Goal: Transaction & Acquisition: Download file/media

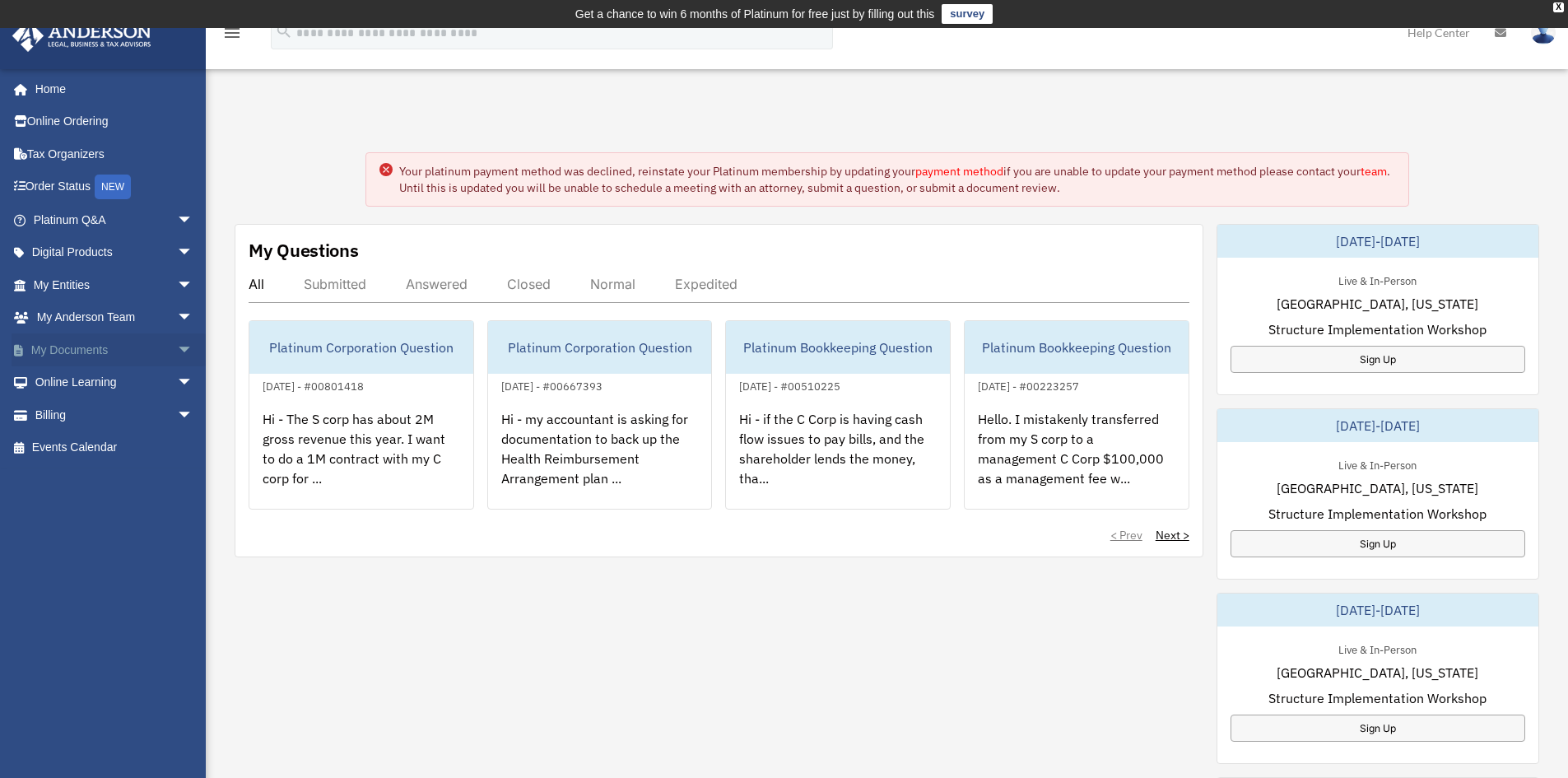
click at [70, 349] on link "My Documents arrow_drop_down" at bounding box center [115, 350] width 206 height 33
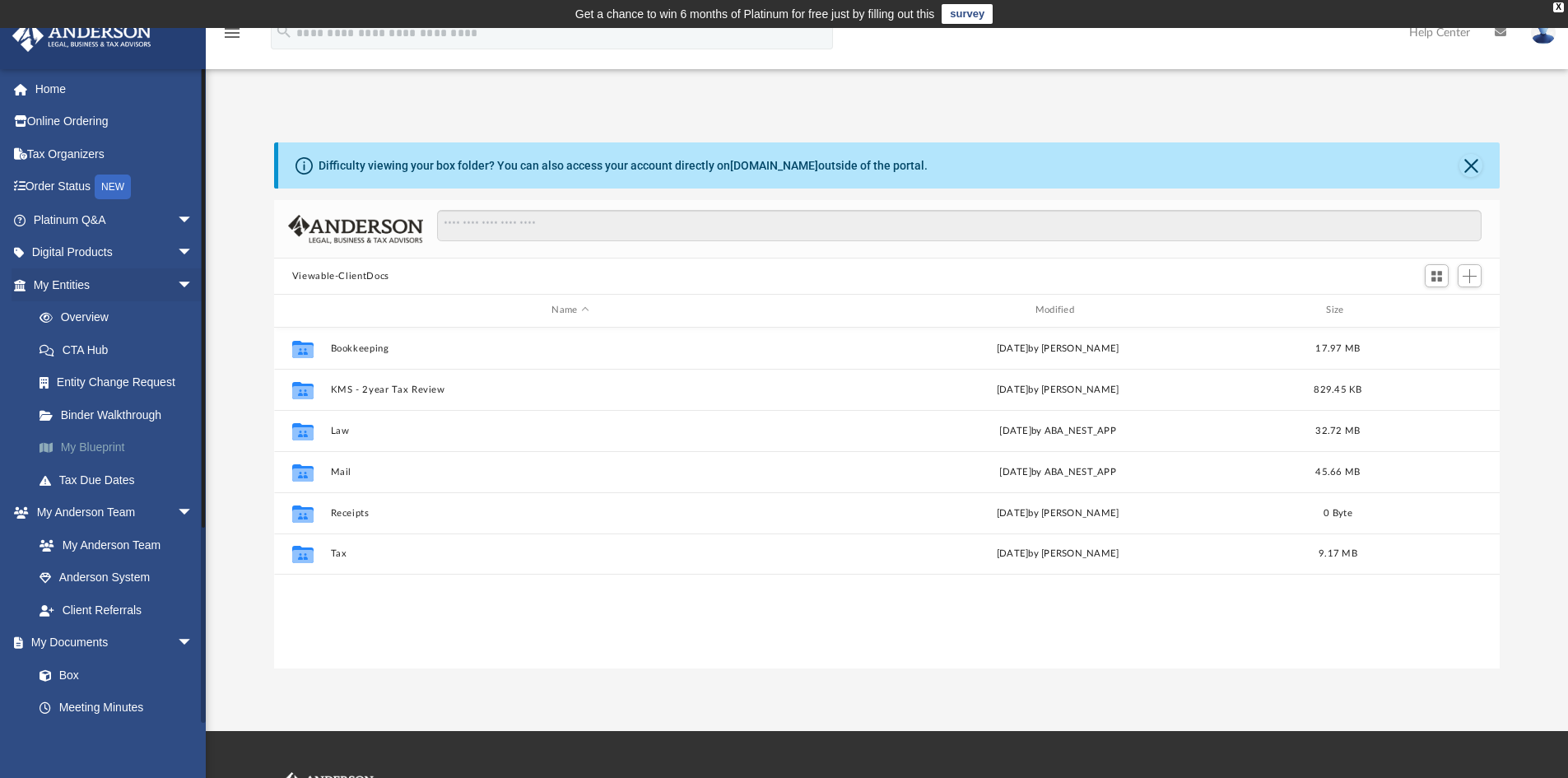
scroll to position [363, 1213]
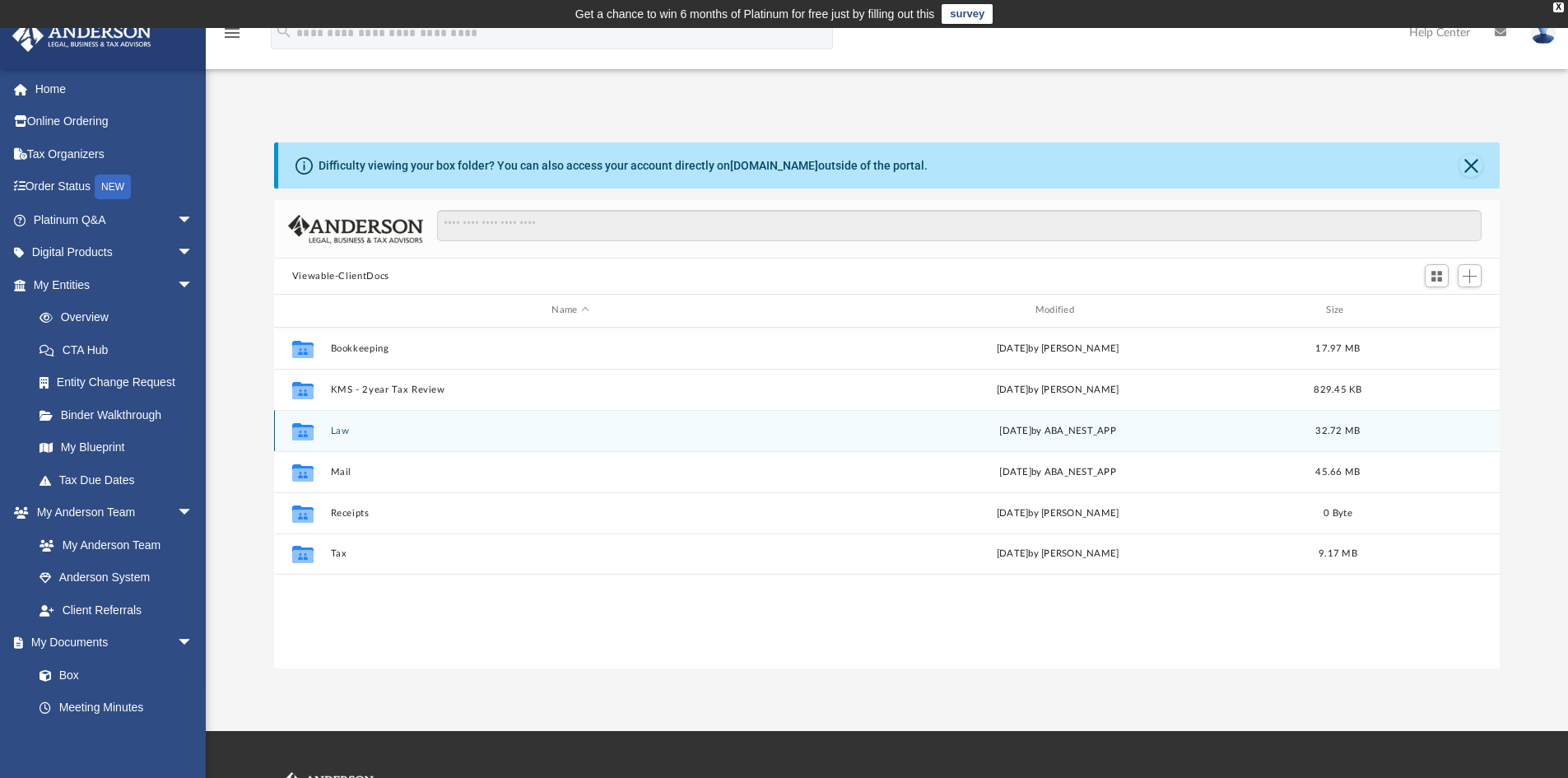
click at [346, 432] on button "Law" at bounding box center [570, 431] width 480 height 11
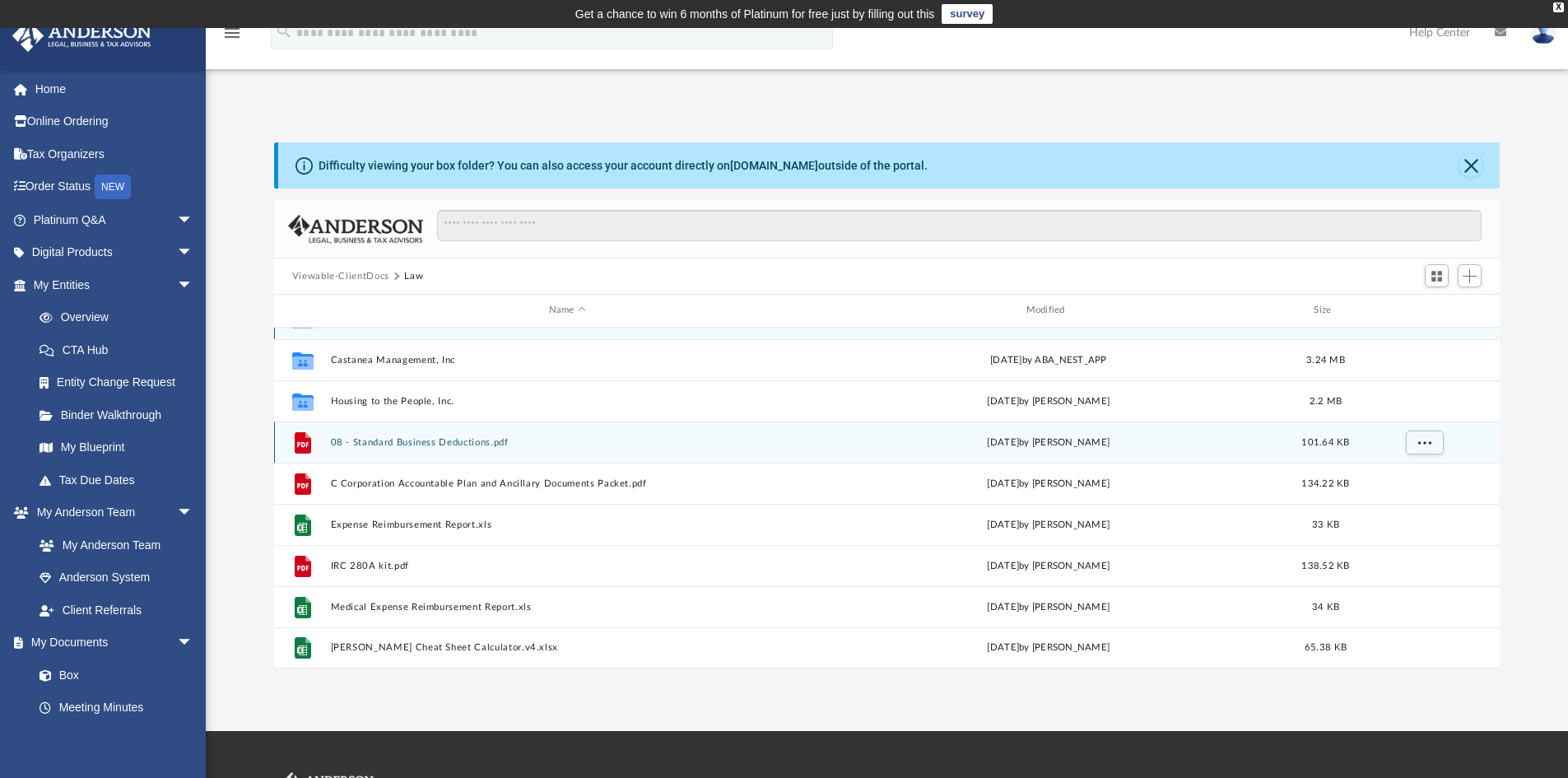
scroll to position [0, 0]
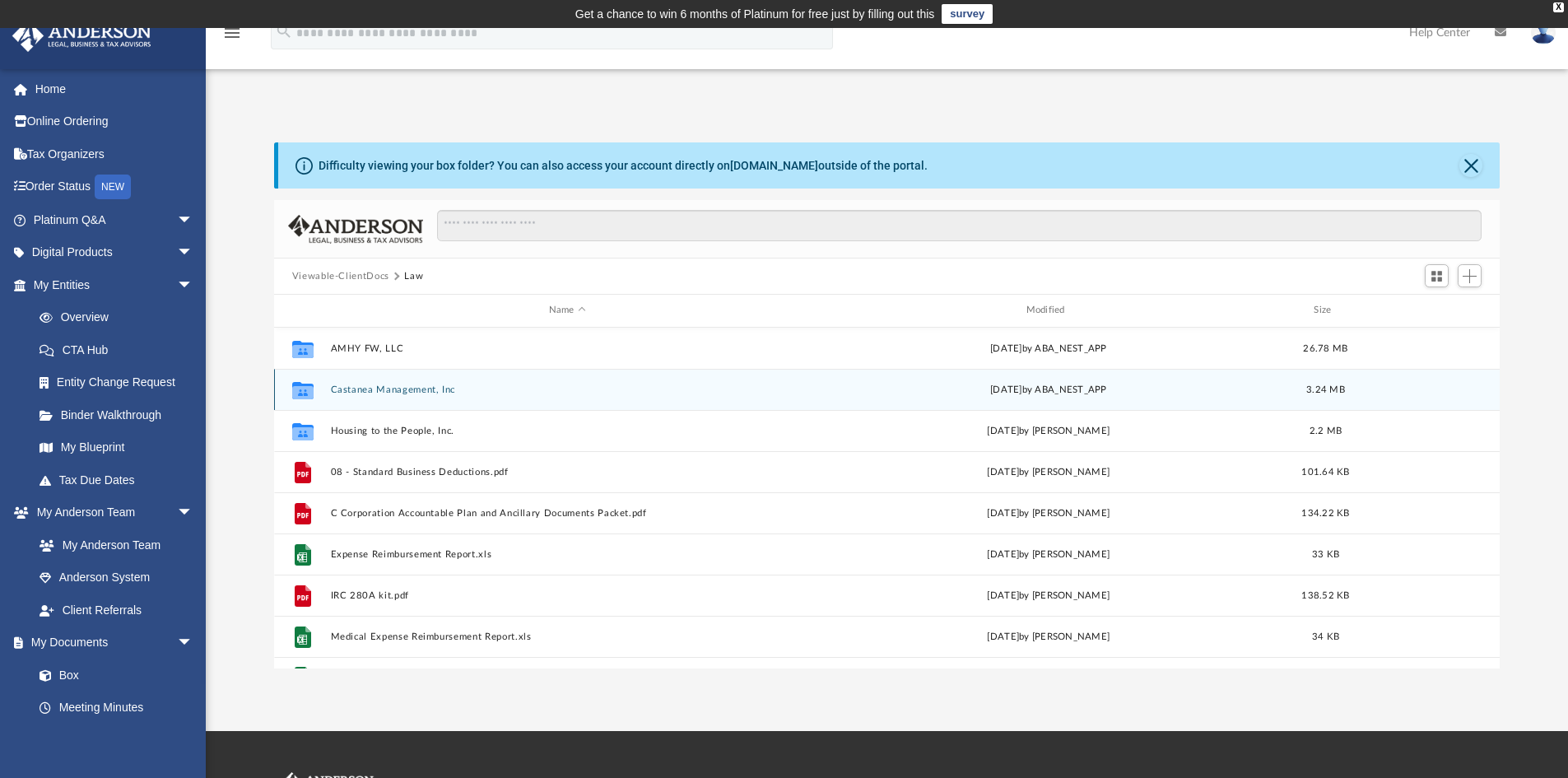
click at [378, 388] on button "Castanea Management, Inc" at bounding box center [567, 390] width 474 height 11
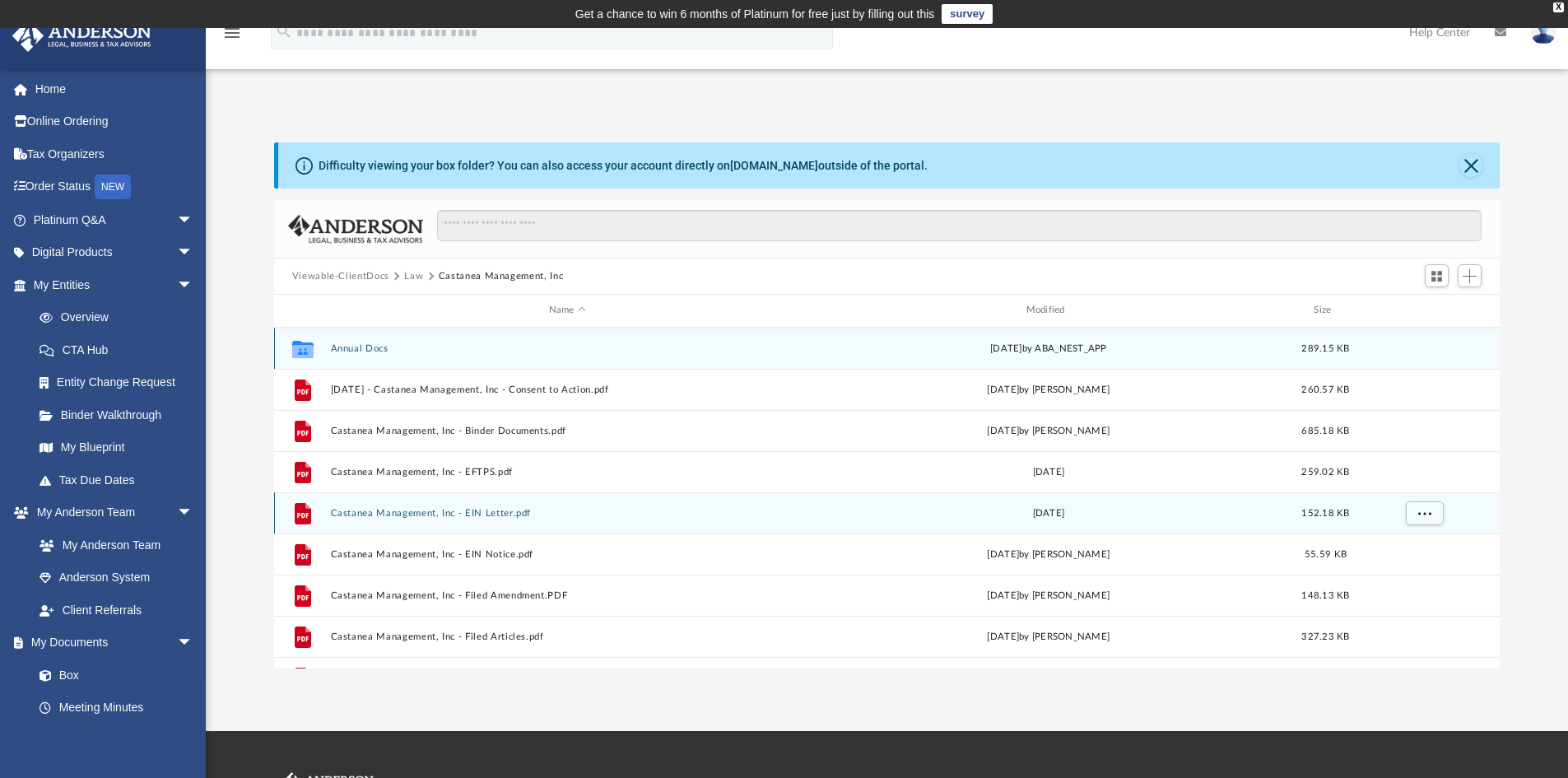
scroll to position [82, 0]
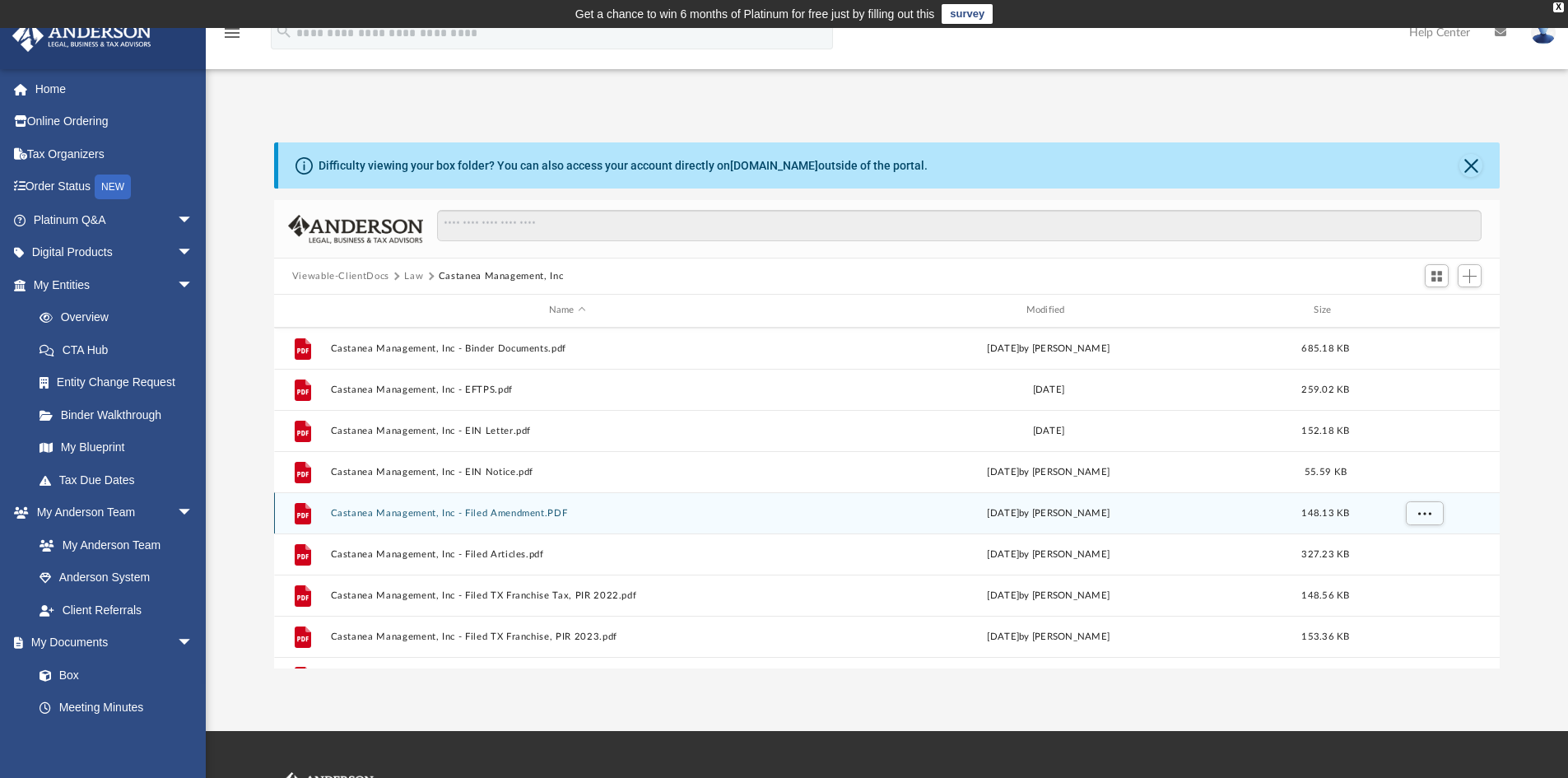
click at [432, 508] on button "Castanea Management, Inc - Filed Amendment.PDF" at bounding box center [567, 513] width 474 height 11
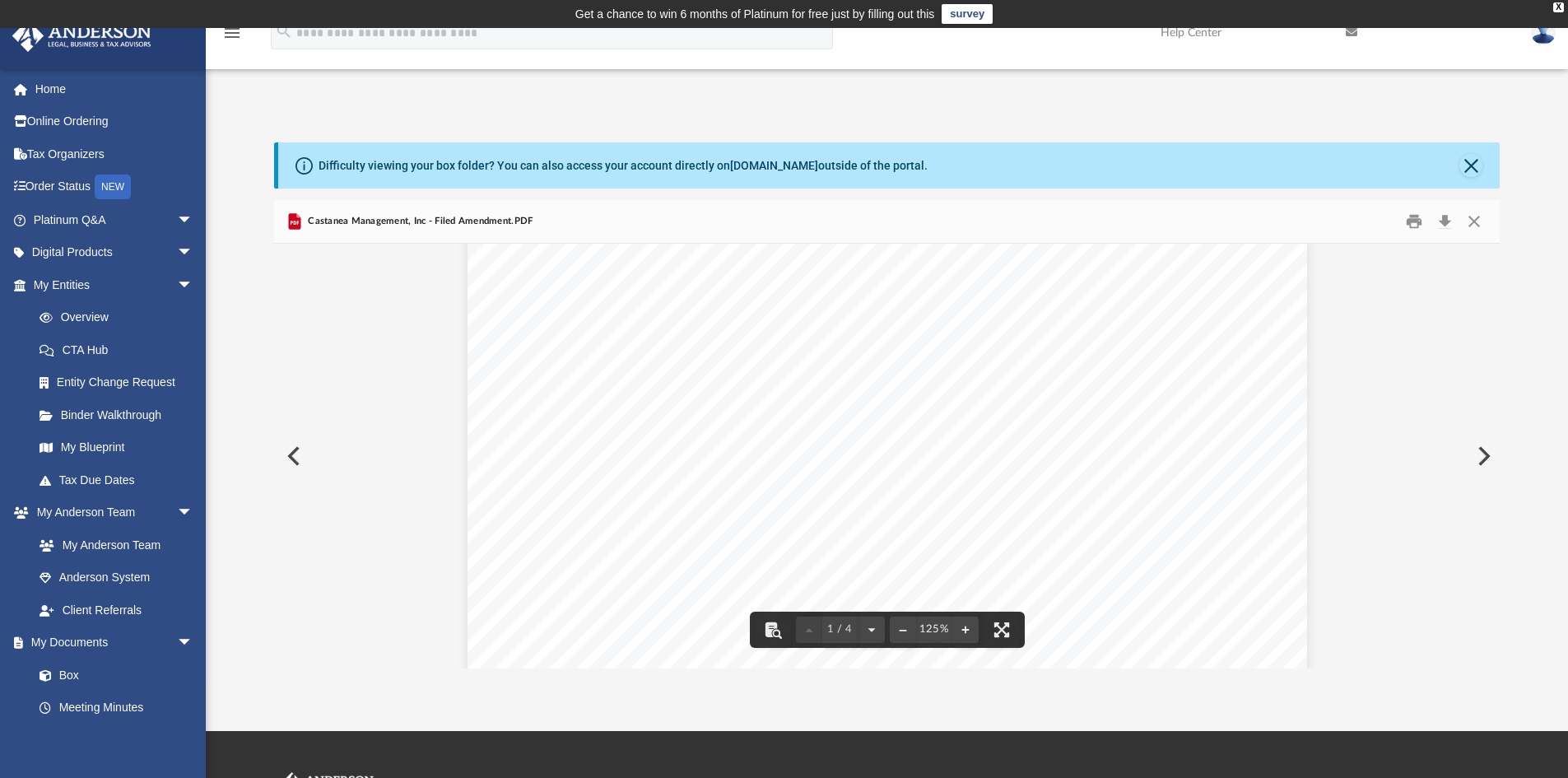
scroll to position [0, 0]
click at [1472, 163] on button "Close" at bounding box center [1470, 165] width 23 height 23
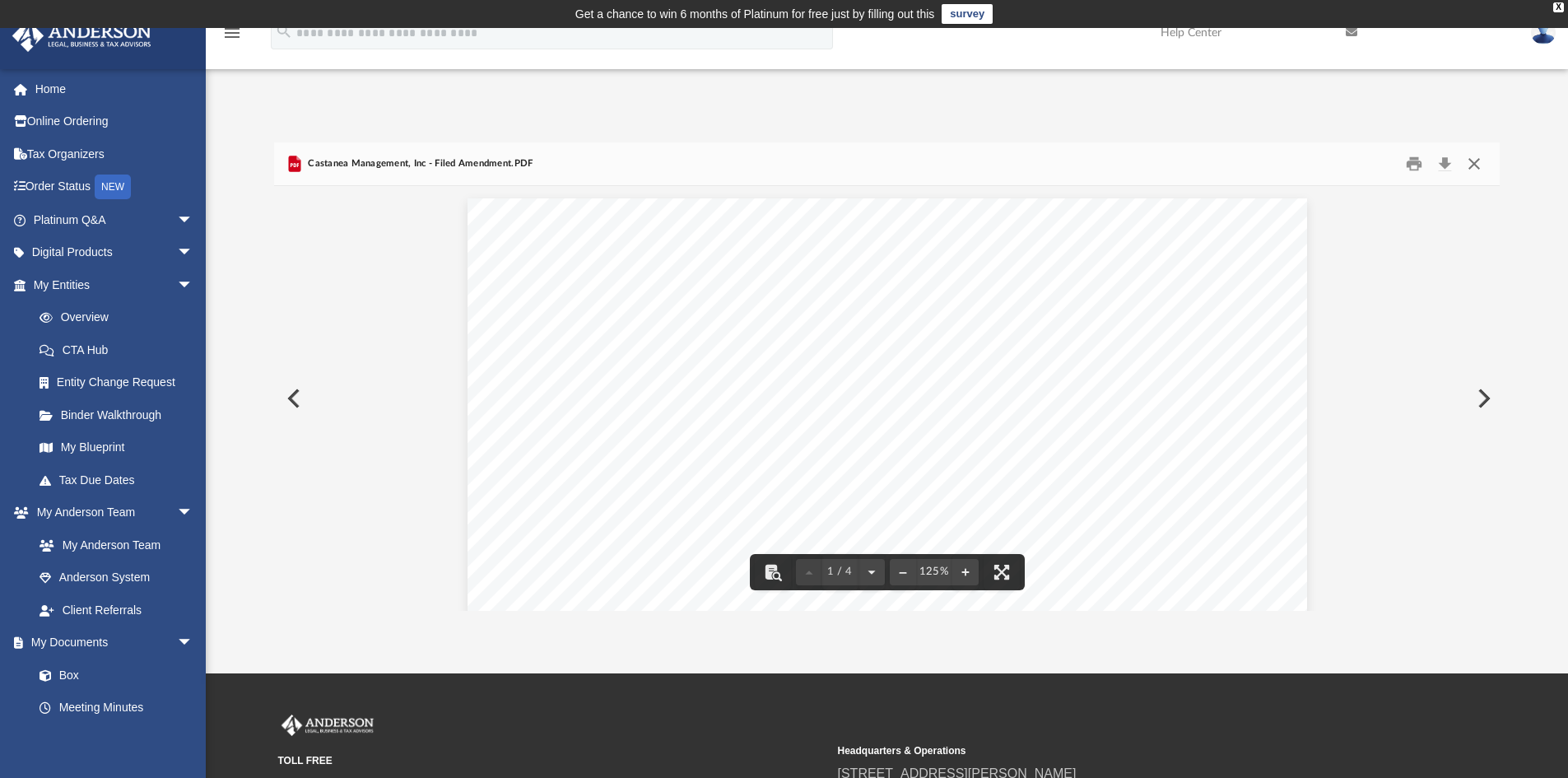
click at [1472, 163] on button "Close" at bounding box center [1474, 164] width 30 height 25
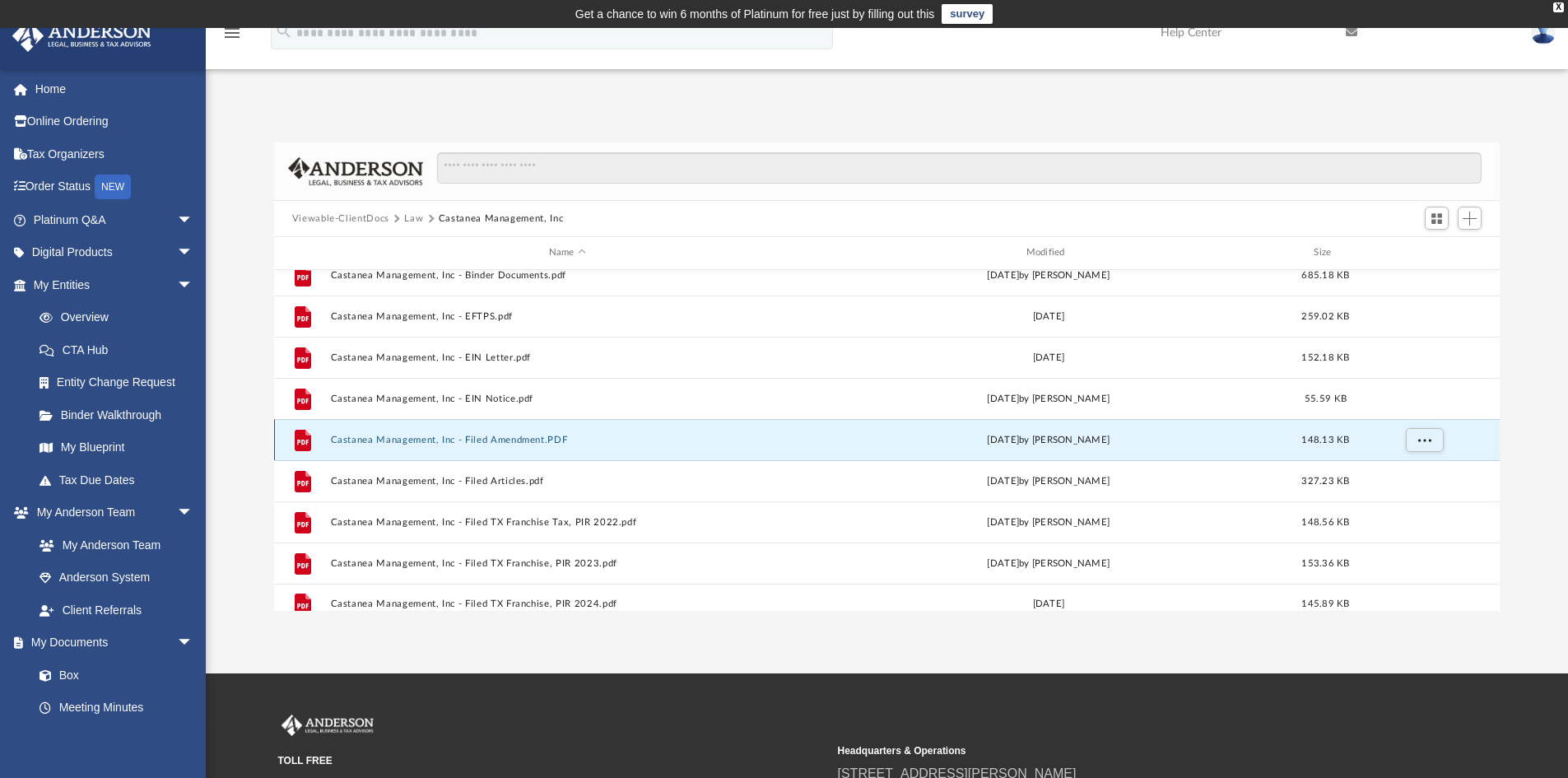
scroll to position [112, 0]
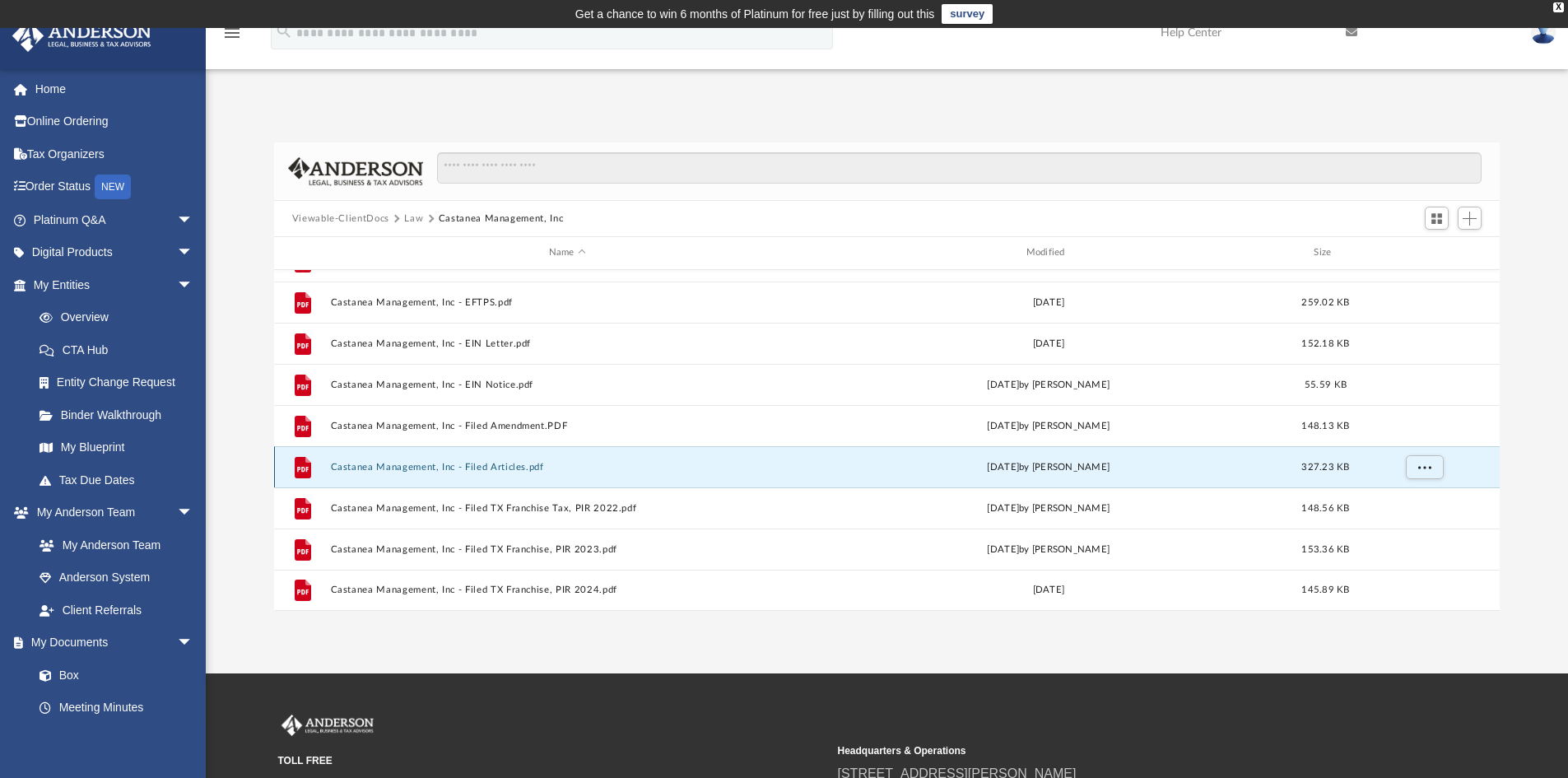
click at [511, 463] on button "Castanea Management, Inc - Filed Articles.pdf" at bounding box center [567, 467] width 474 height 11
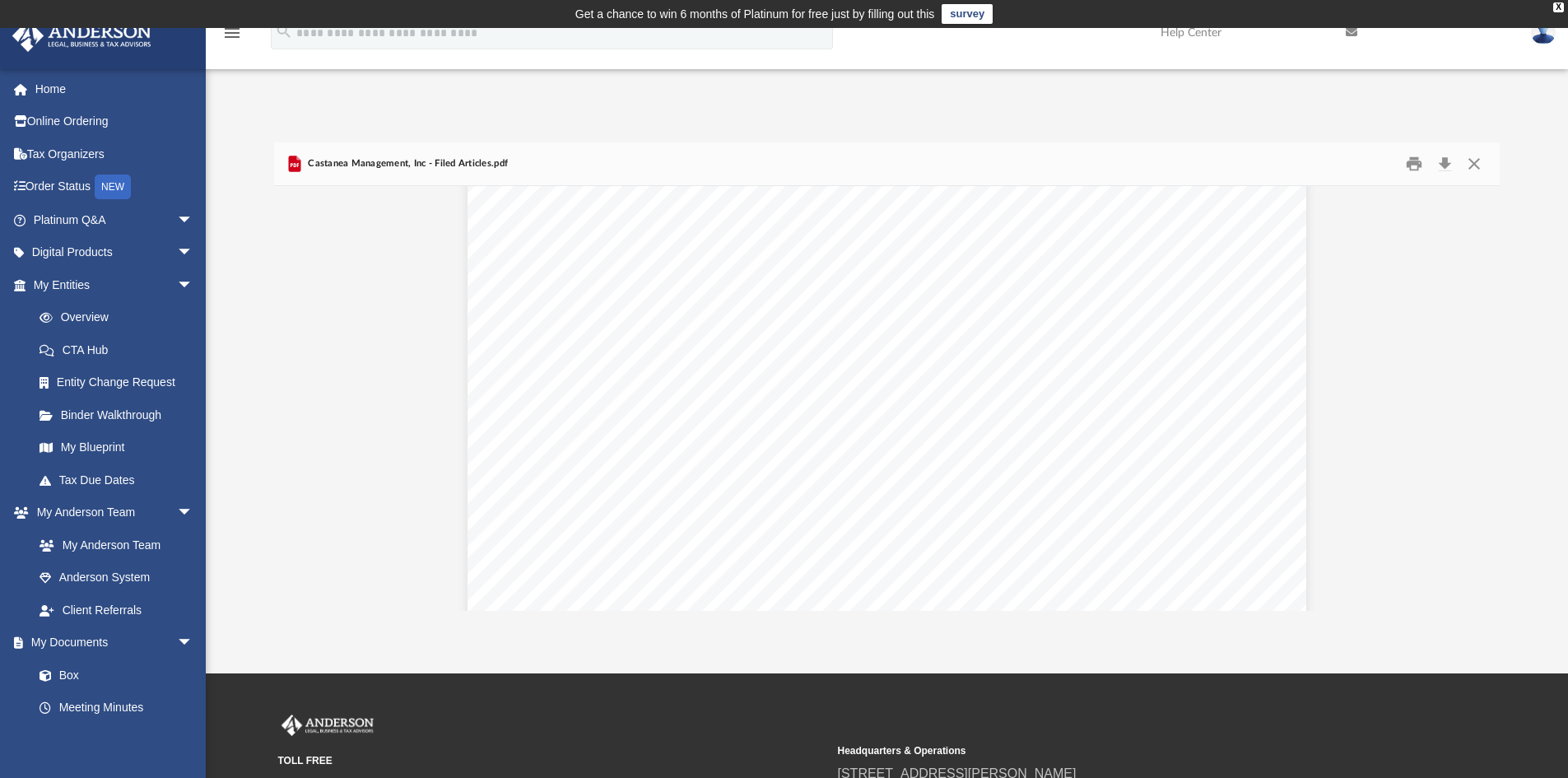
scroll to position [2799, 0]
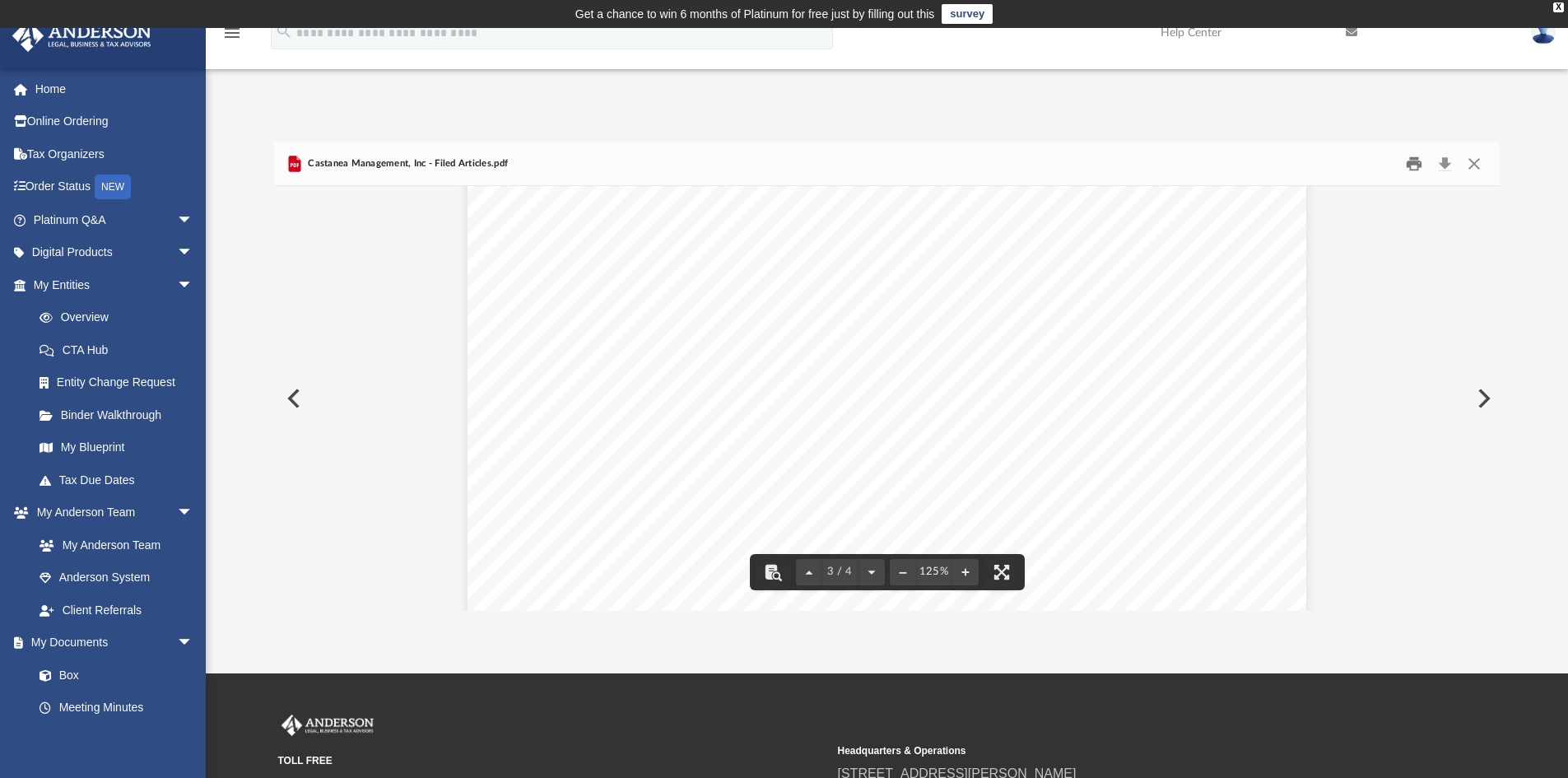
click at [1411, 161] on button "Print" at bounding box center [1413, 164] width 33 height 25
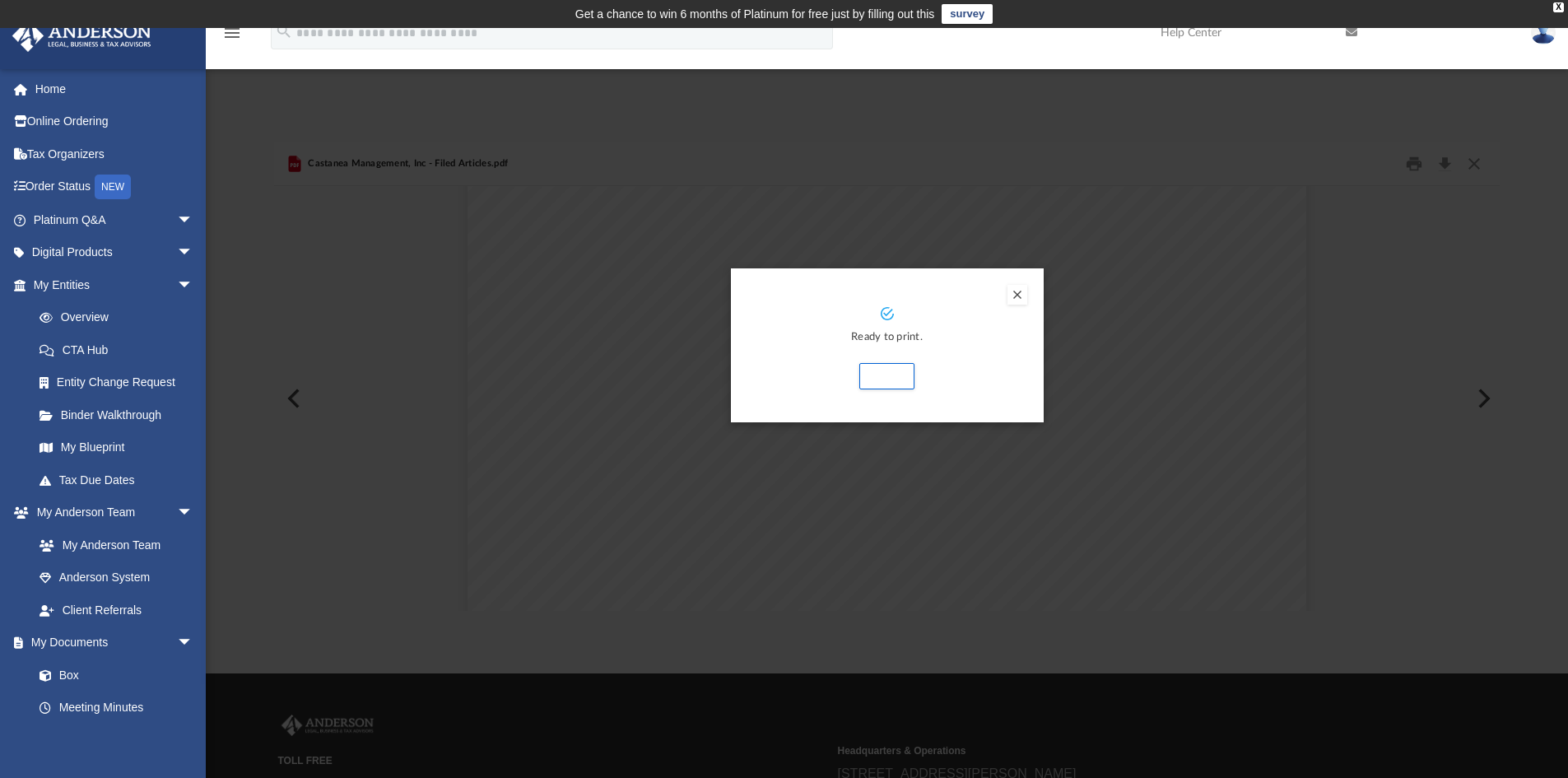
click at [1021, 285] on button "Preview" at bounding box center [1016, 294] width 20 height 20
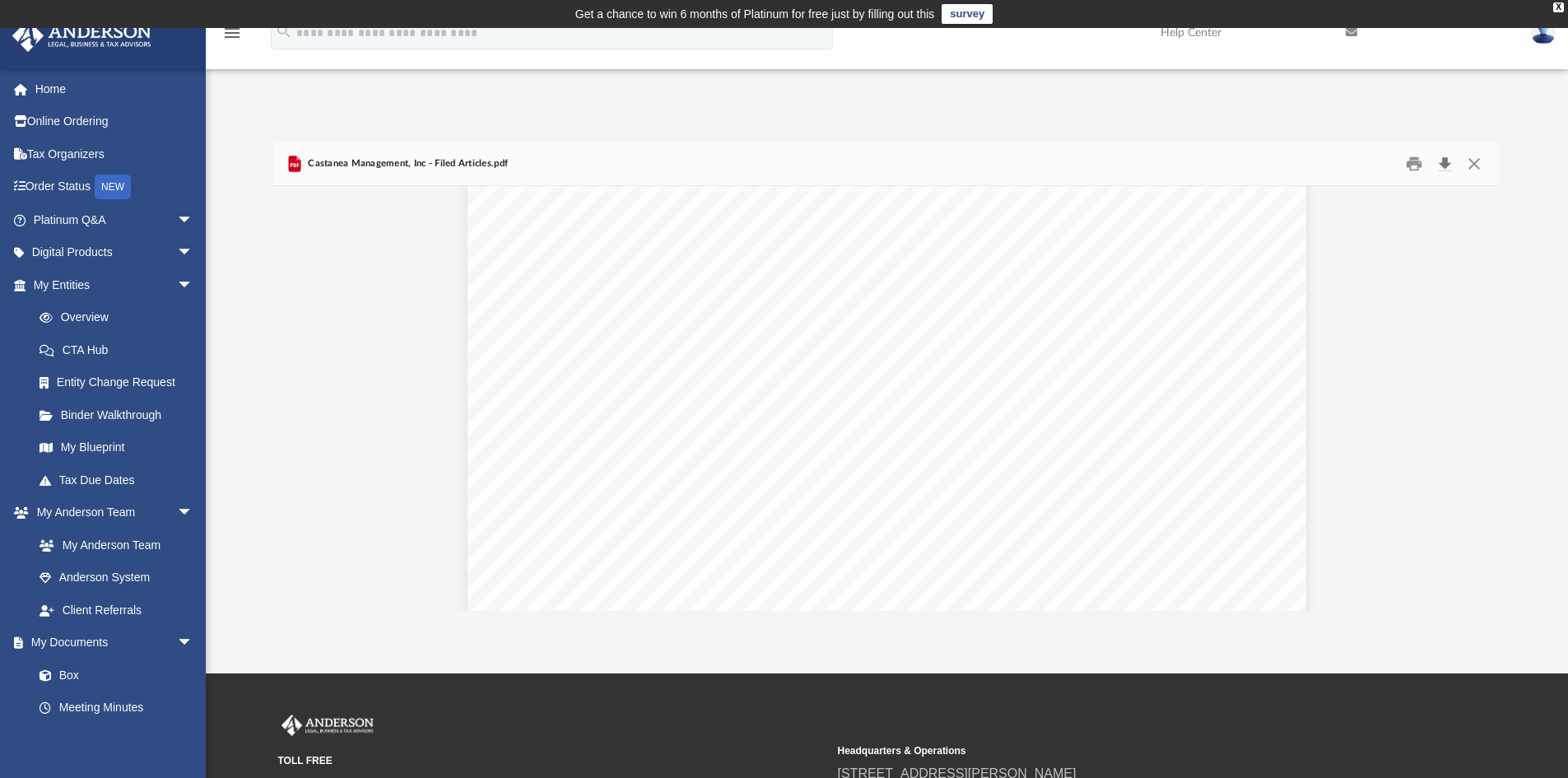
click at [1441, 172] on button "Download" at bounding box center [1444, 164] width 30 height 25
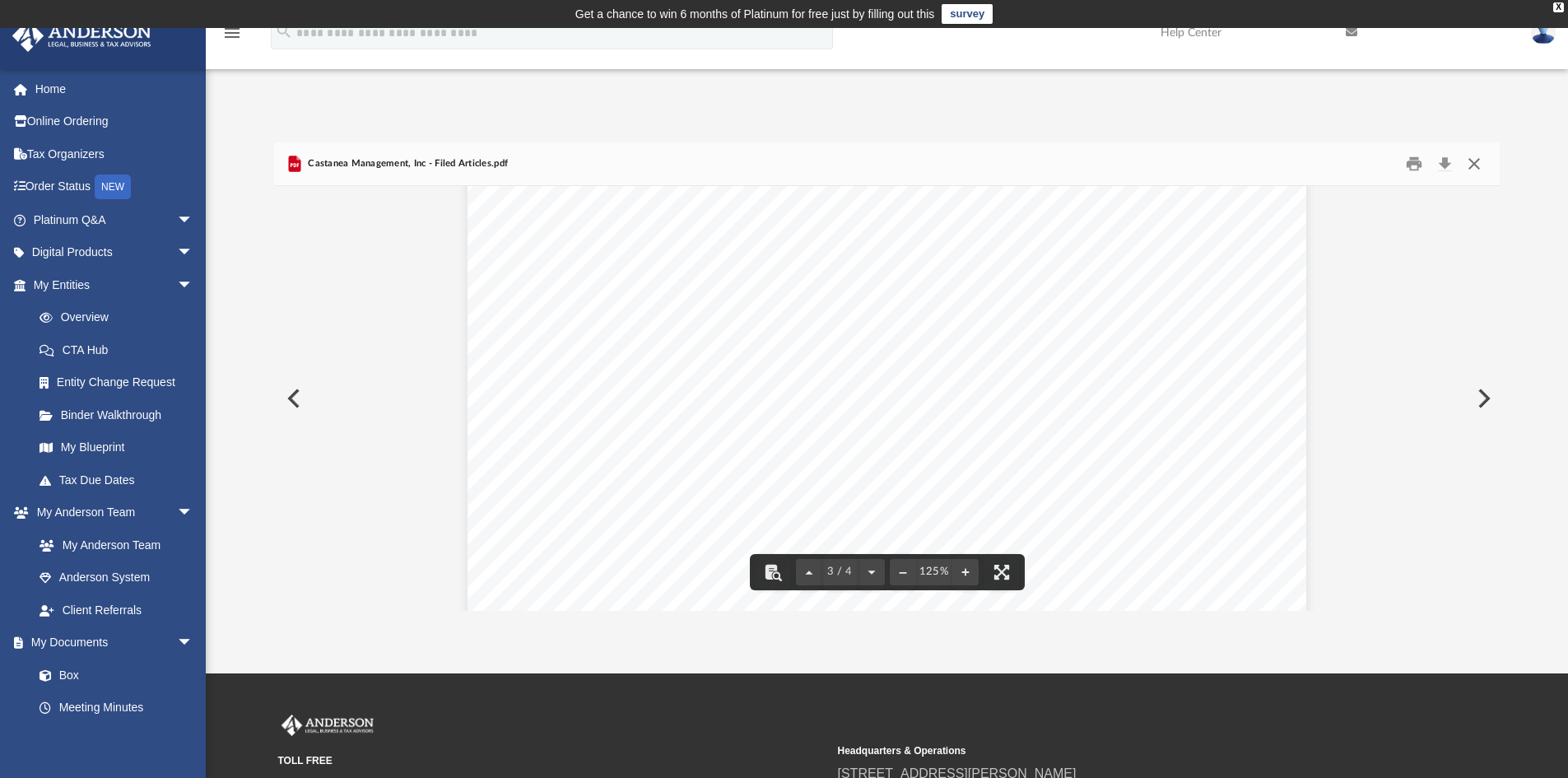
click at [1476, 159] on button "Close" at bounding box center [1474, 164] width 30 height 25
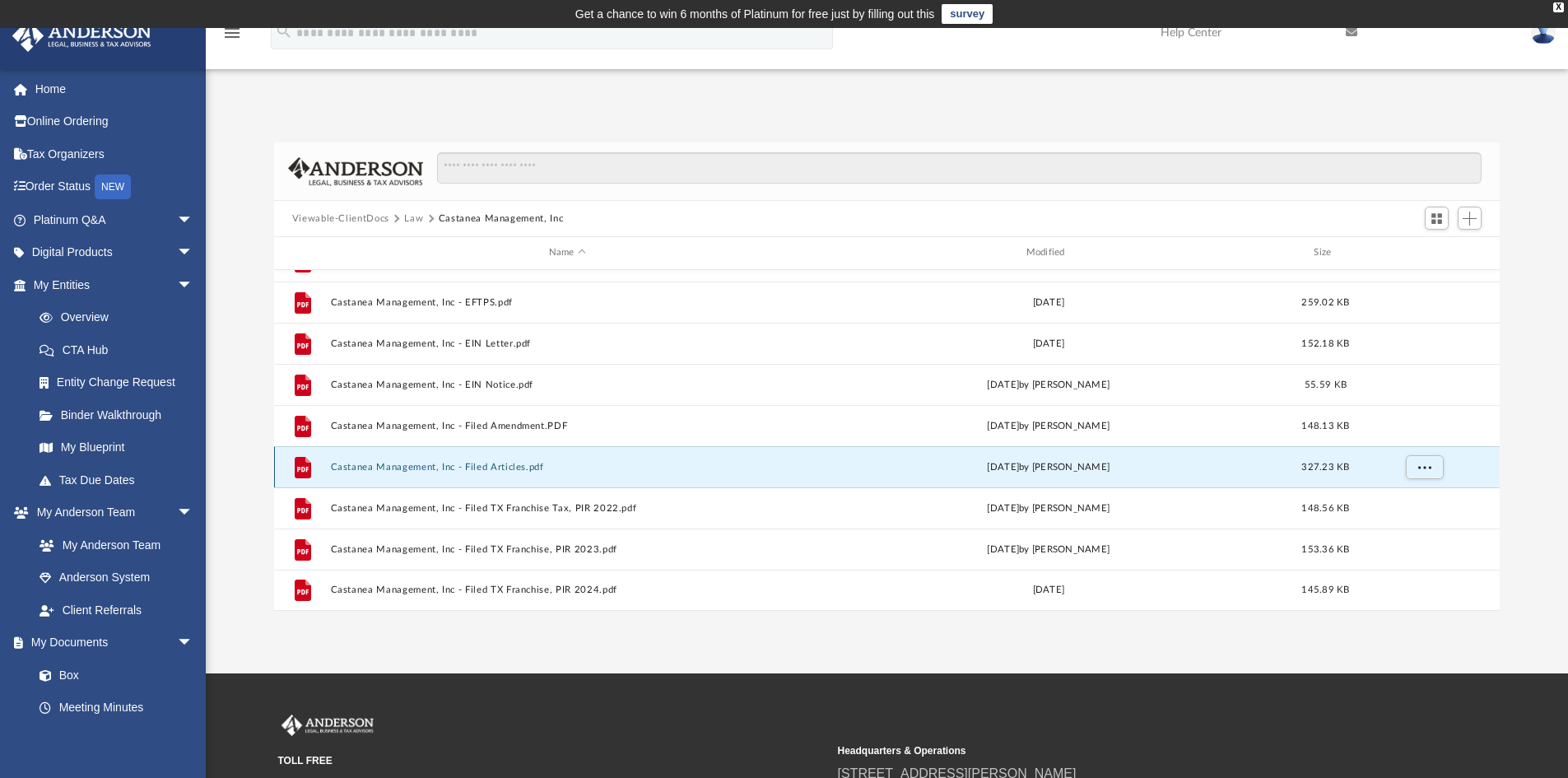
click at [640, 458] on div "File Castanea Management, Inc - Filed Articles.pdf Thu Dec 2 2021 by Crayton Ol…" at bounding box center [887, 466] width 1226 height 41
click at [424, 460] on div "File Castanea Management, Inc - Filed Articles.pdf Thu Dec 2 2021 by Crayton Ol…" at bounding box center [887, 466] width 1226 height 41
click at [419, 468] on button "Castanea Management, Inc - Filed Articles.pdf" at bounding box center [567, 467] width 474 height 11
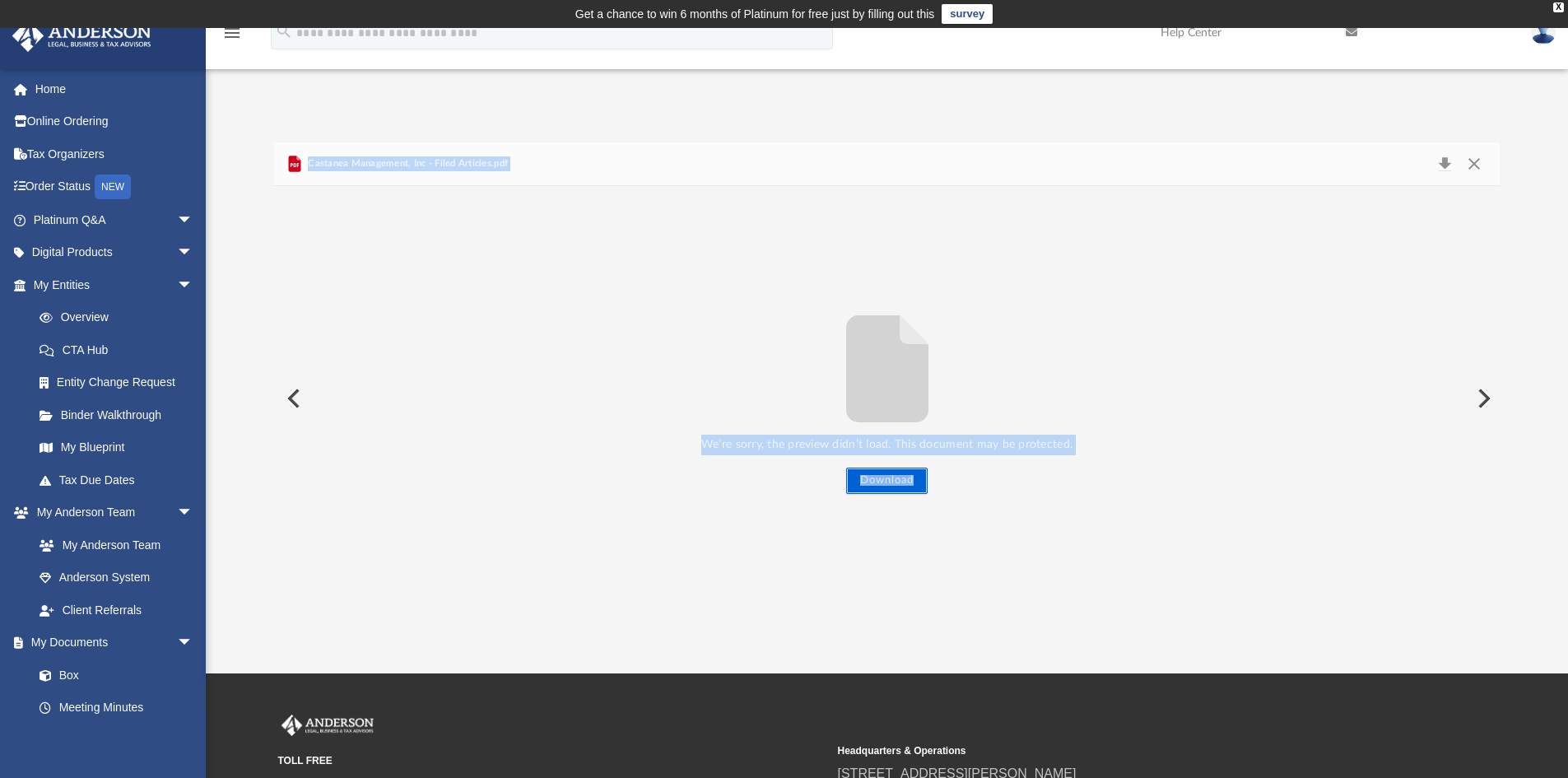
drag, startPoint x: 875, startPoint y: 471, endPoint x: 1103, endPoint y: 205, distance: 350.3
click at [1094, 215] on div "We’re sorry, the preview didn’t load. This document may be protected. Download" at bounding box center [887, 398] width 1226 height 425
click at [1480, 165] on button "Close" at bounding box center [1474, 163] width 30 height 23
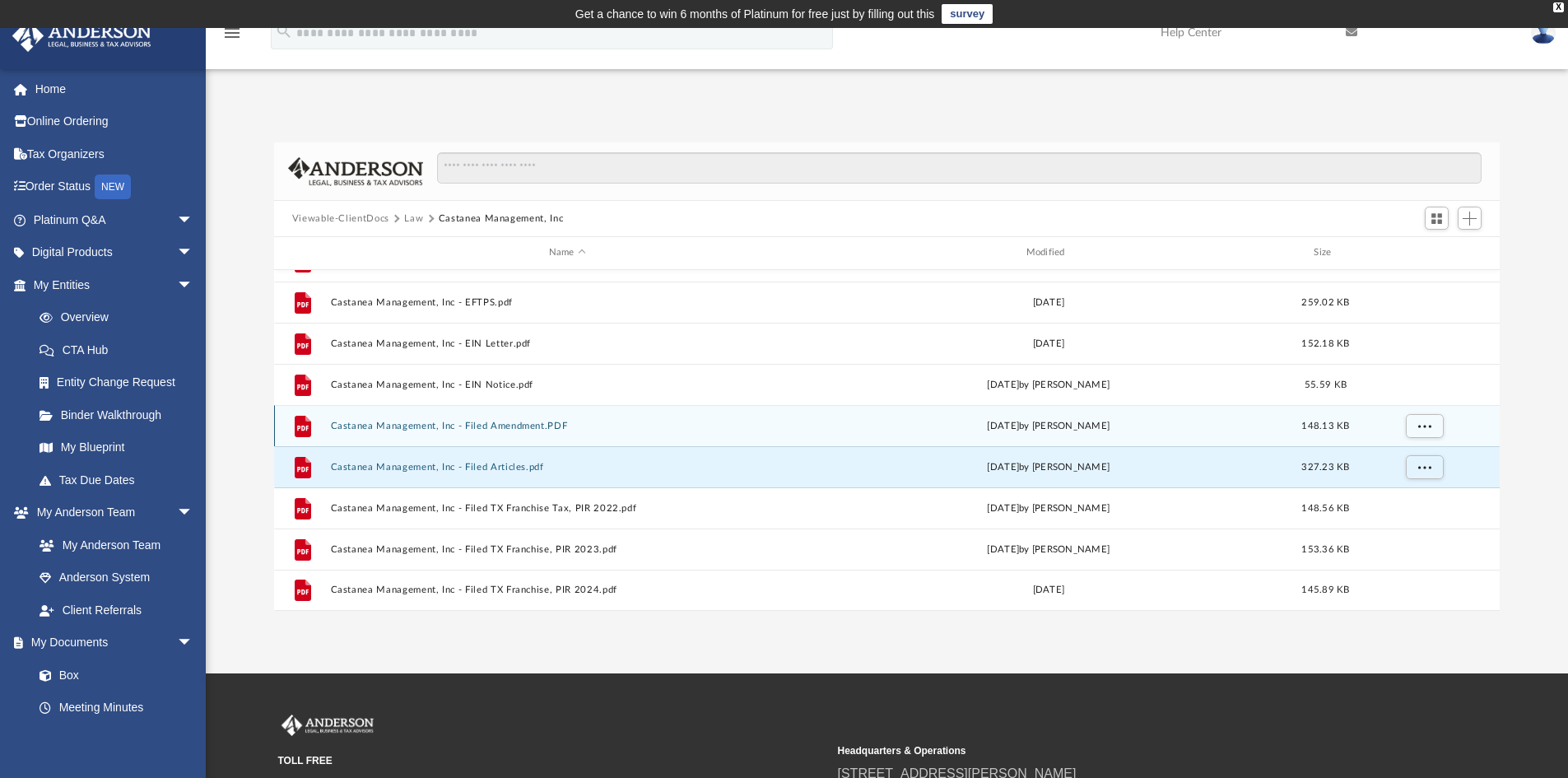
click at [524, 429] on button "Castanea Management, Inc - Filed Amendment.PDF" at bounding box center [567, 426] width 474 height 11
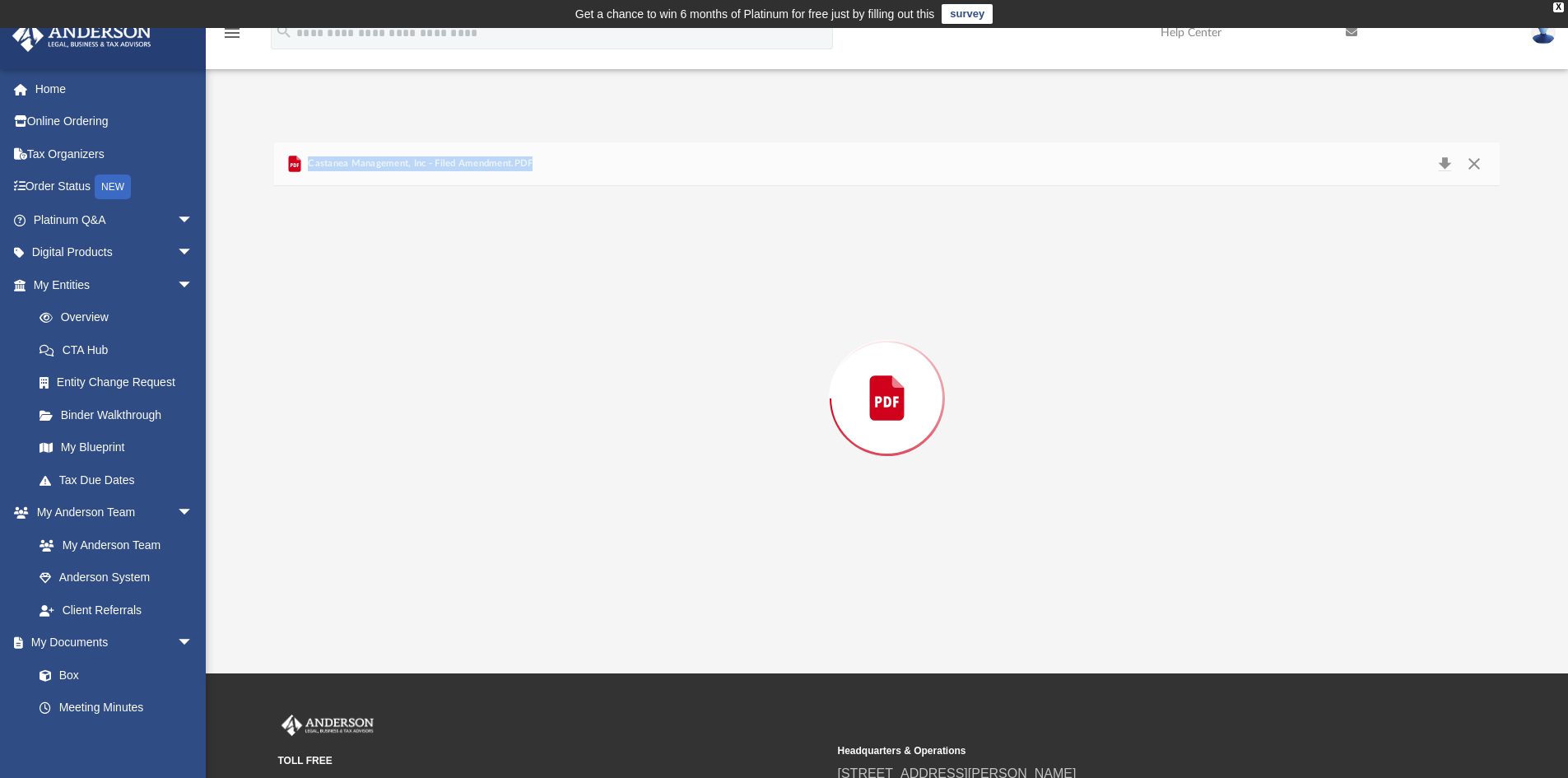
click at [524, 429] on div "Preview" at bounding box center [887, 398] width 1226 height 425
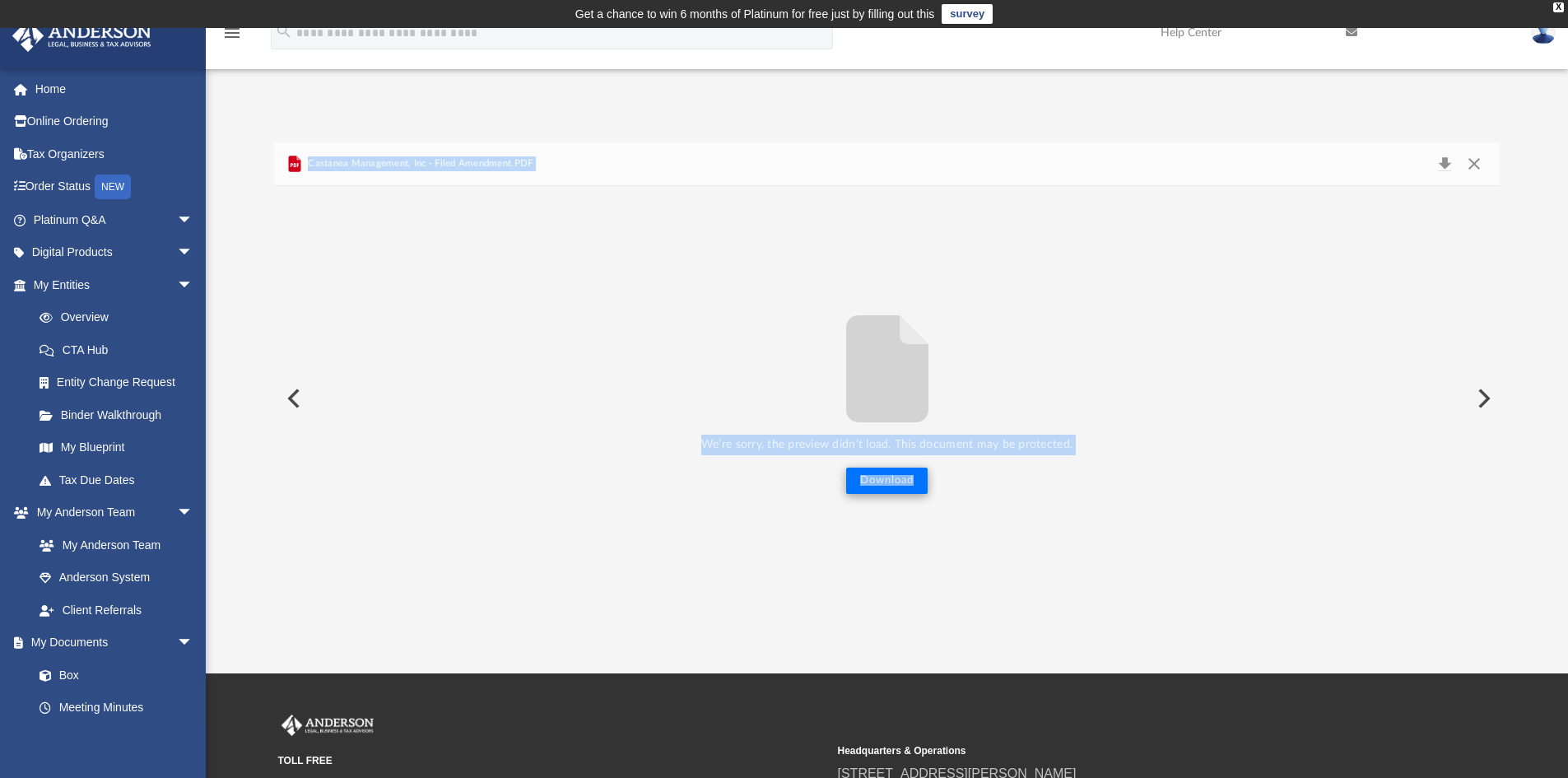
click at [876, 478] on button "Download" at bounding box center [886, 481] width 81 height 26
